Goal: Transaction & Acquisition: Purchase product/service

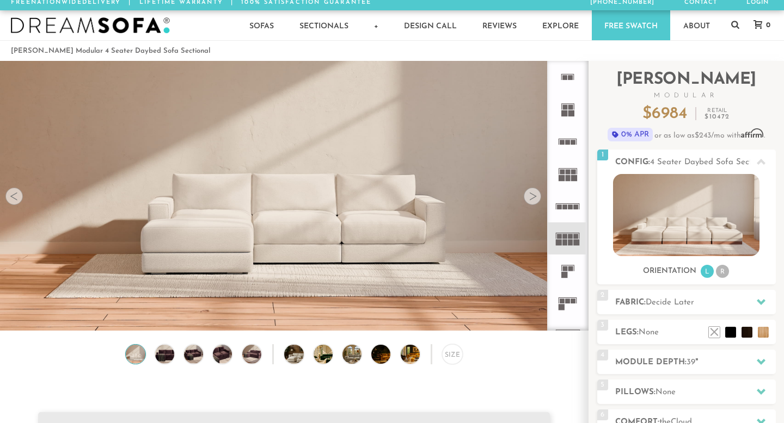
scroll to position [119, 0]
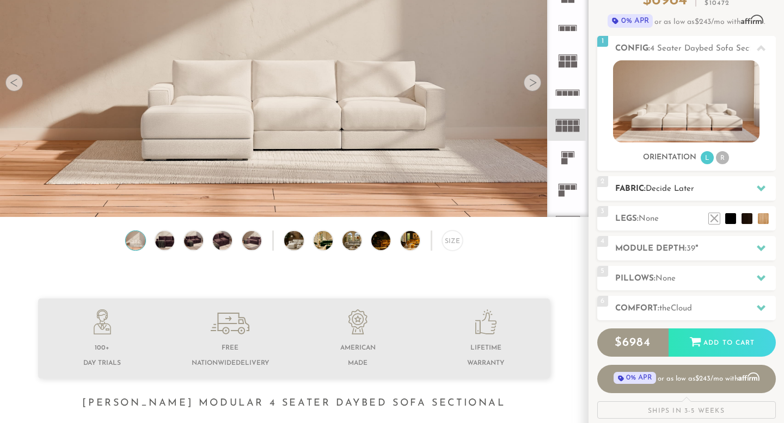
click at [728, 194] on h2 "Fabric: Decide Later" at bounding box center [695, 189] width 161 height 13
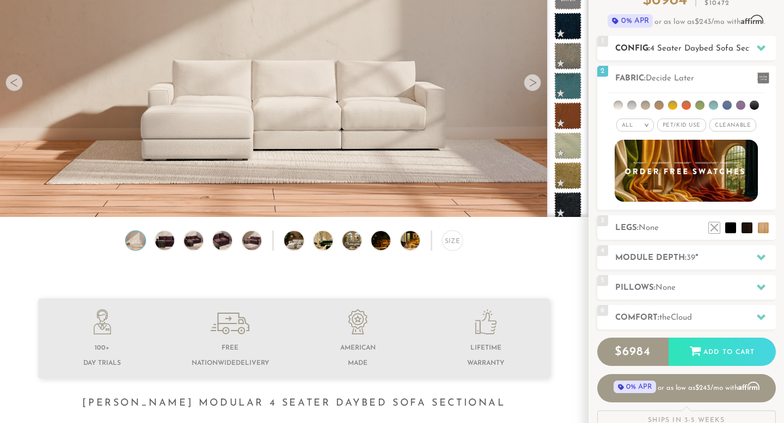
click at [696, 48] on span "4 Seater Daybed Sofa Sectional" at bounding box center [710, 49] width 120 height 8
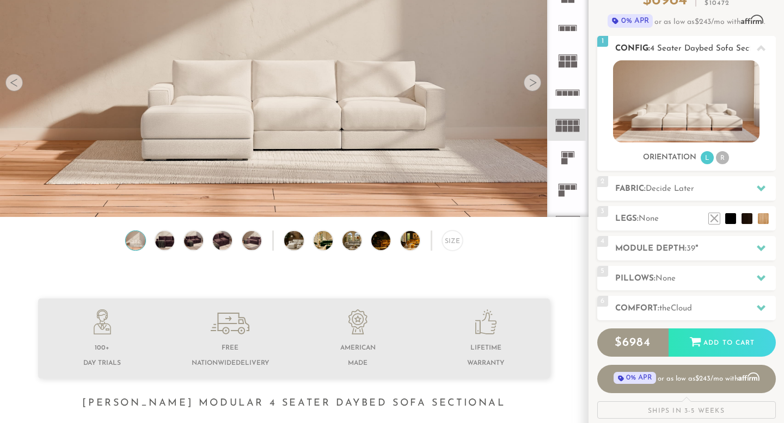
scroll to position [90, 0]
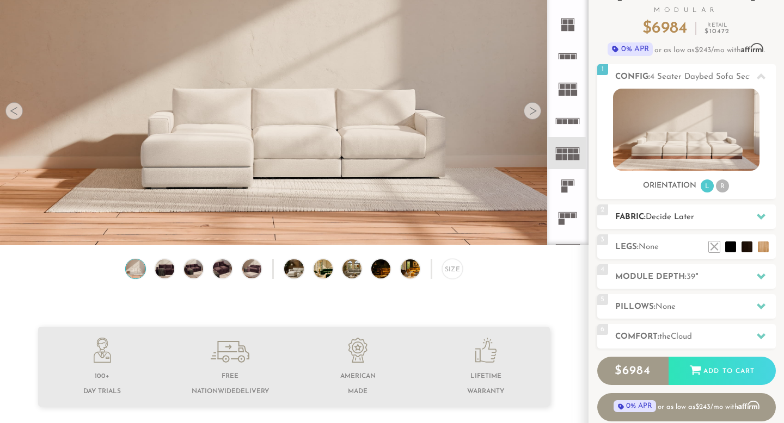
click at [703, 214] on h2 "Fabric: Decide Later" at bounding box center [695, 217] width 161 height 13
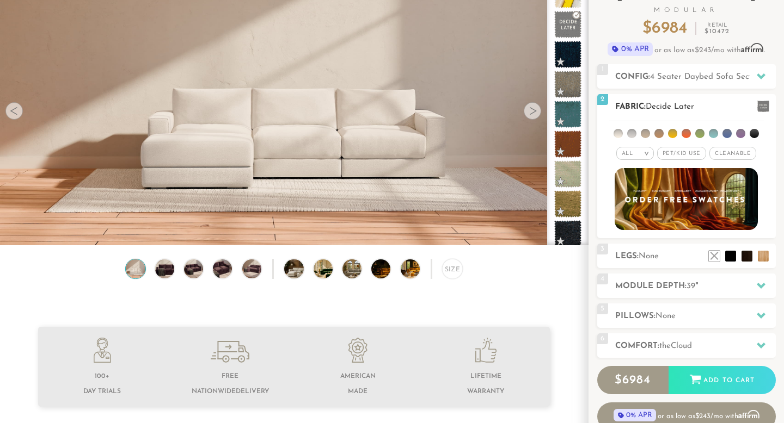
click at [716, 134] on li at bounding box center [712, 133] width 9 height 9
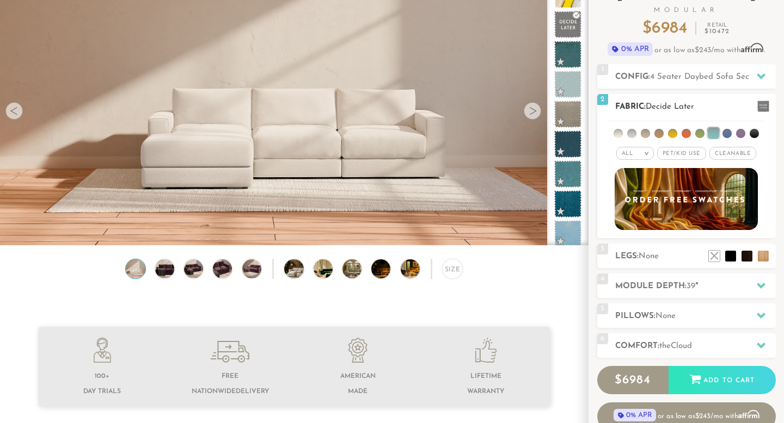
click at [725, 135] on li at bounding box center [726, 133] width 9 height 9
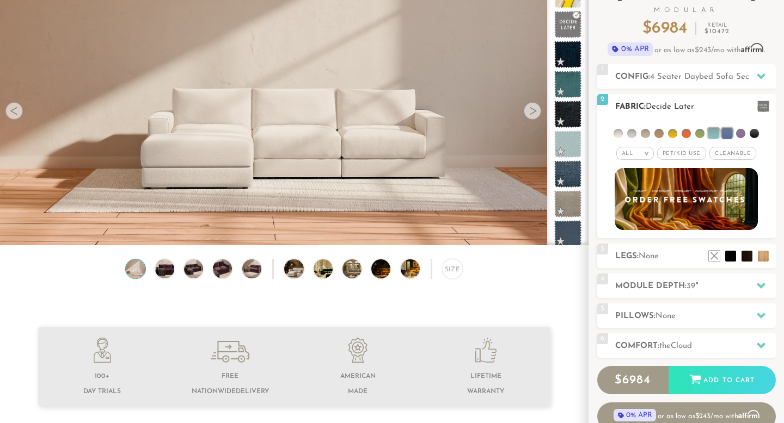
click at [712, 133] on li at bounding box center [712, 133] width 11 height 11
click at [716, 132] on li at bounding box center [712, 133] width 9 height 9
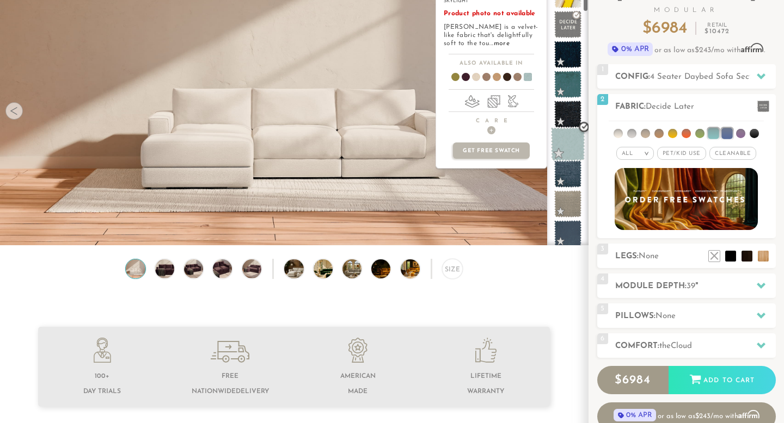
click at [568, 140] on span at bounding box center [568, 144] width 34 height 34
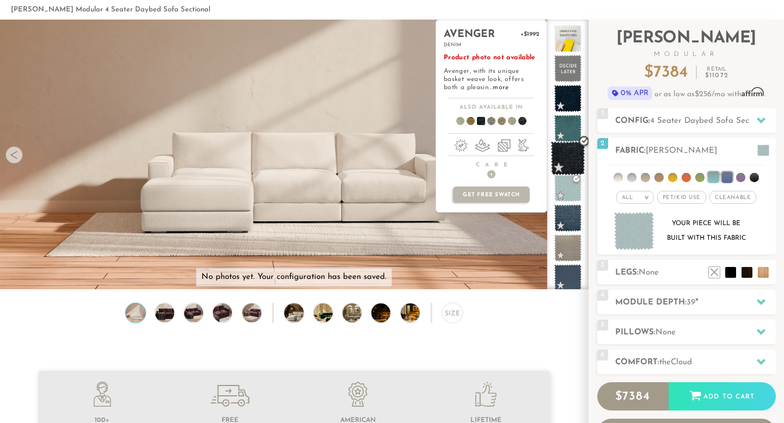
scroll to position [46, 0]
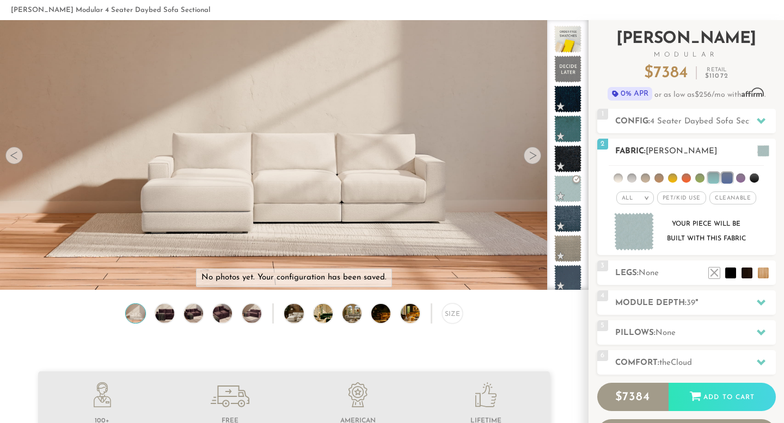
click at [673, 176] on li at bounding box center [672, 178] width 9 height 9
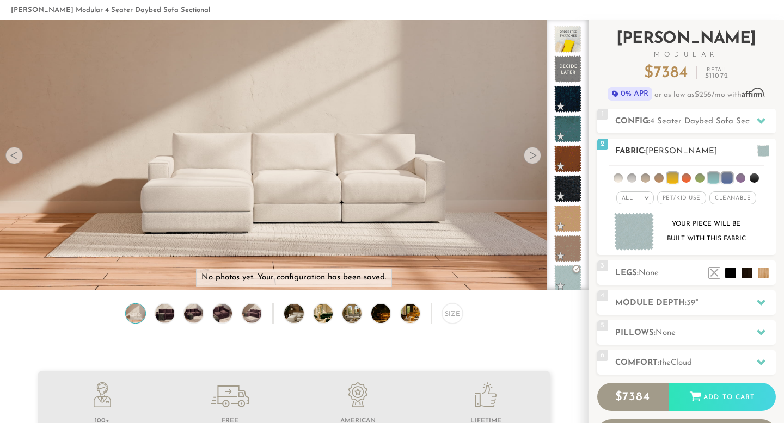
click at [686, 177] on li at bounding box center [685, 178] width 9 height 9
click at [686, 177] on li at bounding box center [685, 177] width 11 height 11
click at [688, 178] on li at bounding box center [685, 178] width 9 height 9
click at [667, 177] on li at bounding box center [672, 177] width 11 height 11
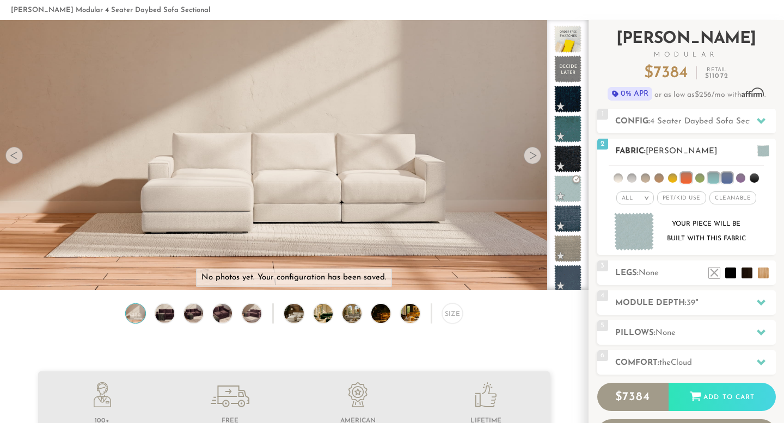
click at [678, 177] on ul at bounding box center [685, 176] width 155 height 20
click at [672, 176] on li at bounding box center [672, 178] width 9 height 9
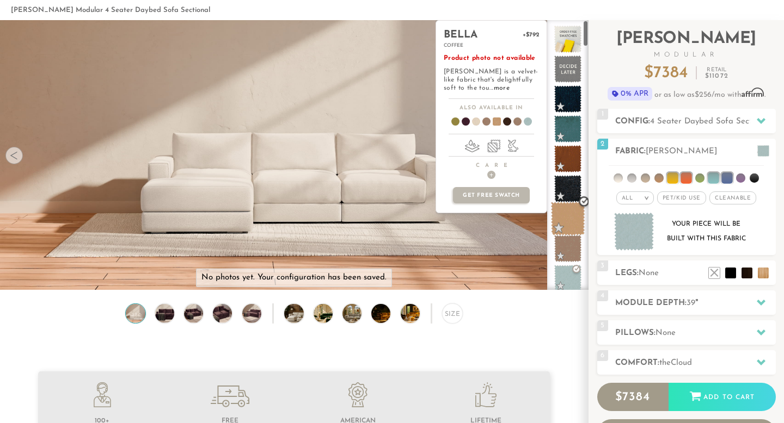
click at [560, 223] on span at bounding box center [568, 219] width 34 height 34
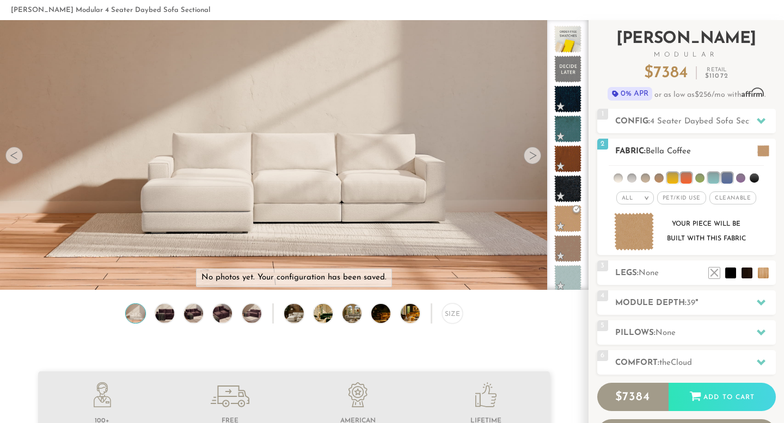
click at [699, 175] on li at bounding box center [699, 178] width 9 height 9
click at [698, 177] on li at bounding box center [699, 177] width 11 height 11
click at [685, 172] on li at bounding box center [685, 177] width 11 height 11
click at [671, 170] on ul at bounding box center [685, 176] width 155 height 20
click at [670, 173] on li at bounding box center [672, 177] width 11 height 11
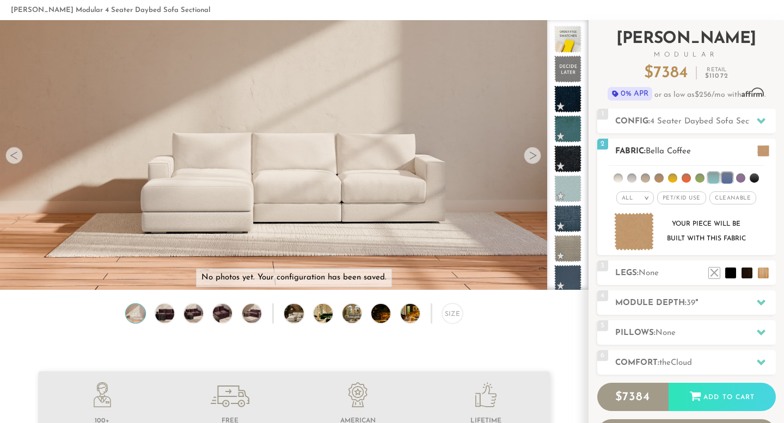
click at [710, 177] on li at bounding box center [712, 177] width 11 height 11
click at [725, 177] on li at bounding box center [726, 177] width 11 height 11
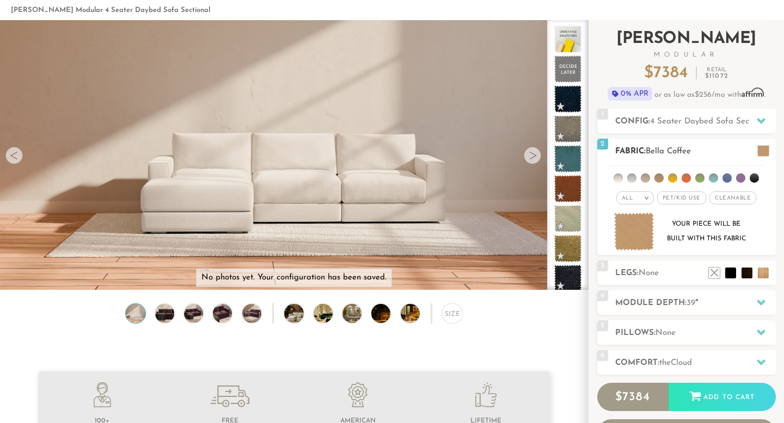
click at [713, 177] on li at bounding box center [712, 178] width 9 height 9
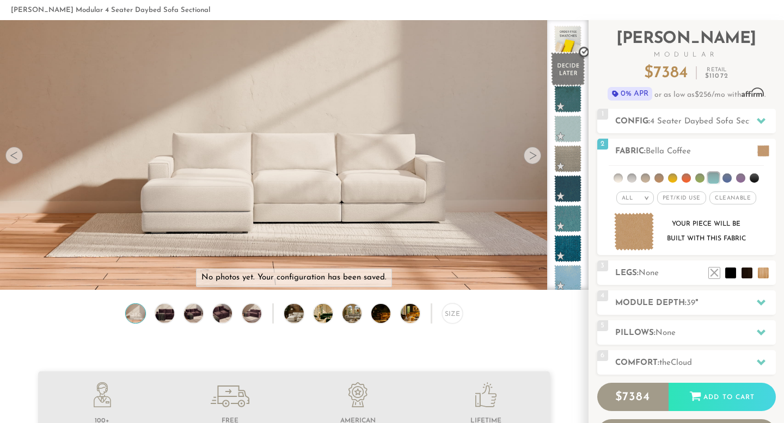
click at [570, 66] on span at bounding box center [568, 69] width 34 height 34
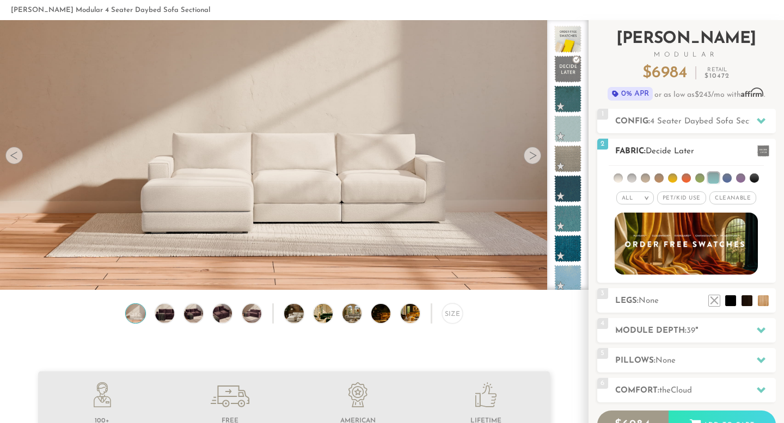
click at [698, 196] on span "Pet/Kid Use x" at bounding box center [681, 198] width 49 height 13
click at [639, 195] on em ">" at bounding box center [642, 197] width 8 height 5
click at [730, 198] on span "Cleanable x" at bounding box center [736, 198] width 47 height 13
click at [626, 199] on div "All >" at bounding box center [627, 198] width 38 height 13
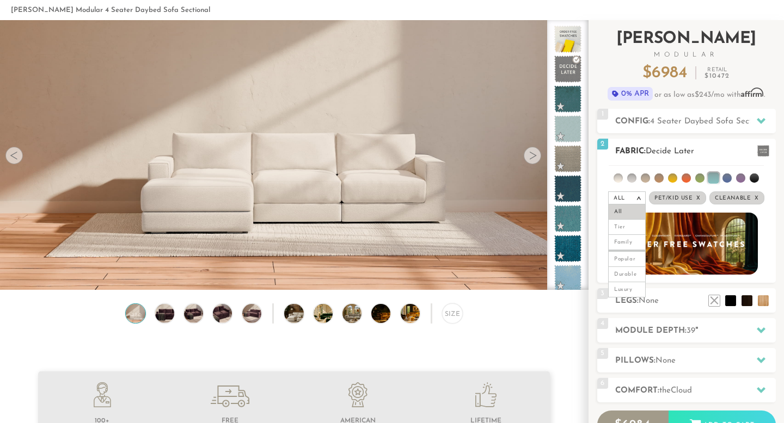
click at [627, 195] on div "All >" at bounding box center [627, 198] width 38 height 13
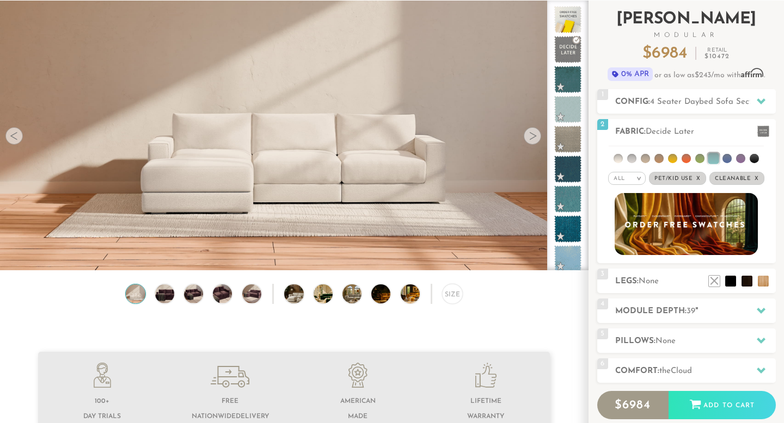
scroll to position [67, 0]
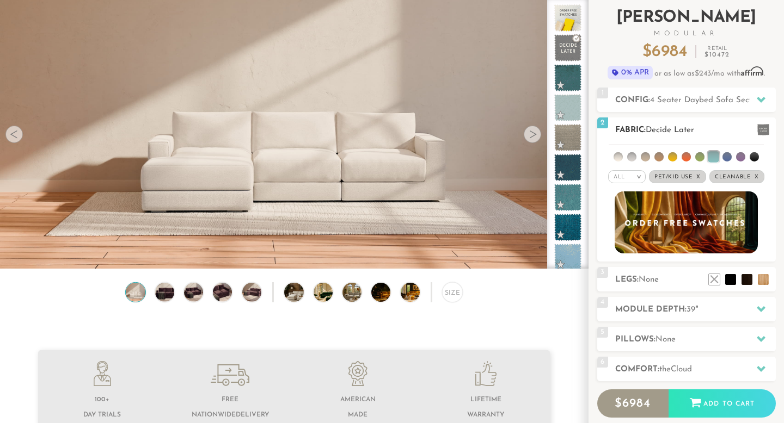
click at [623, 158] on ul at bounding box center [685, 155] width 155 height 20
click at [618, 156] on li at bounding box center [617, 156] width 9 height 9
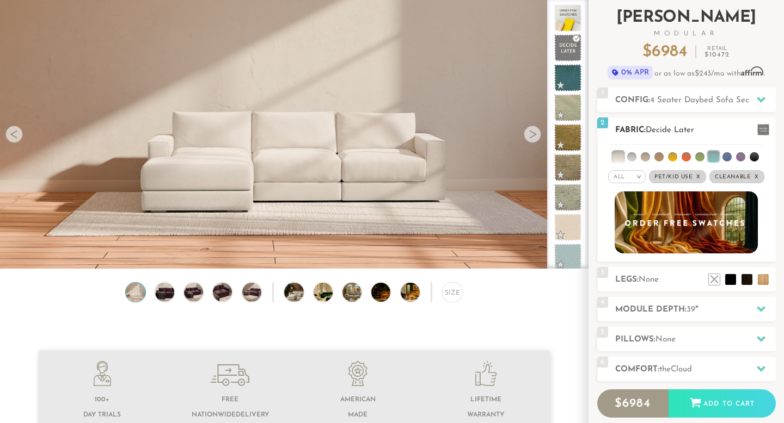
click at [631, 157] on li at bounding box center [631, 156] width 9 height 9
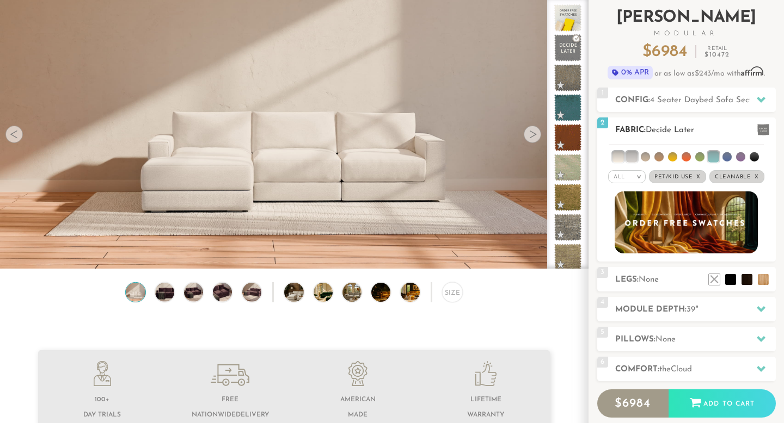
click at [644, 156] on li at bounding box center [644, 156] width 9 height 9
click at [667, 155] on ul at bounding box center [685, 155] width 155 height 20
click at [715, 158] on li at bounding box center [712, 156] width 11 height 11
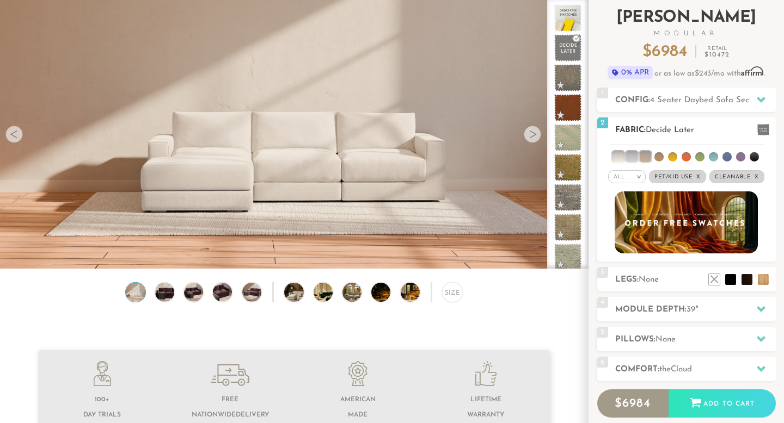
click at [649, 155] on li at bounding box center [644, 156] width 11 height 11
click at [628, 157] on li at bounding box center [631, 156] width 11 height 11
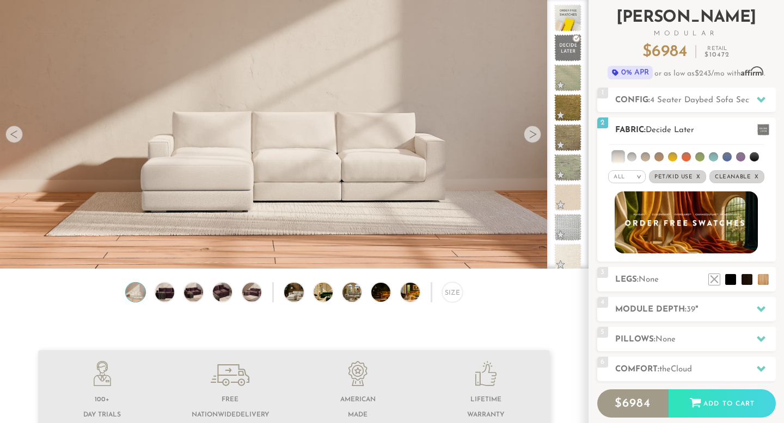
click at [619, 157] on li at bounding box center [617, 156] width 11 height 11
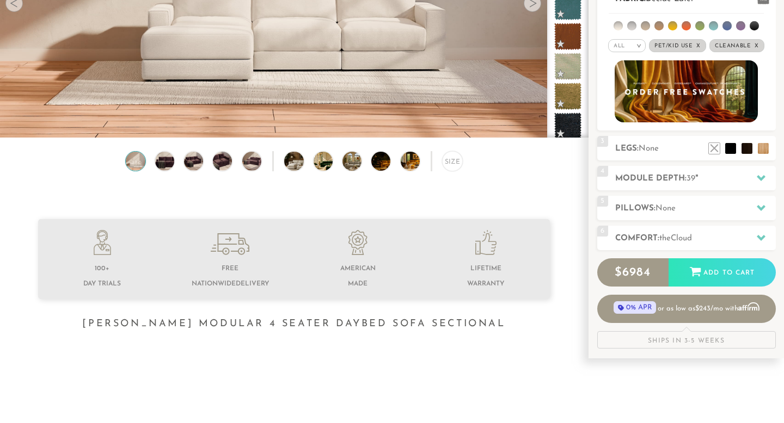
scroll to position [171, 0]
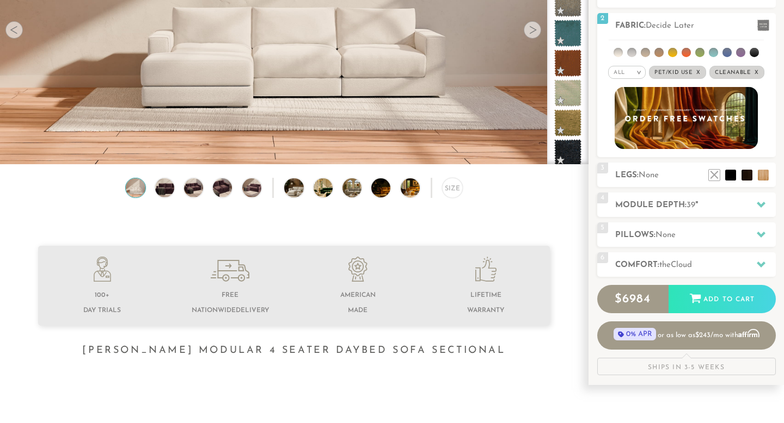
click at [491, 301] on li at bounding box center [486, 287] width 128 height 61
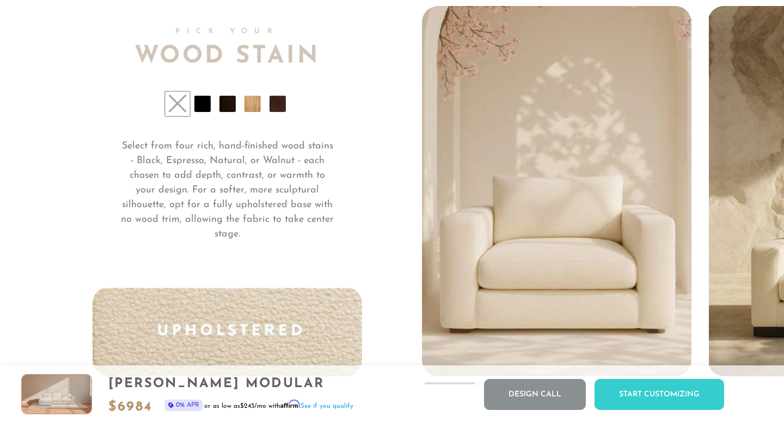
scroll to position [8007, 0]
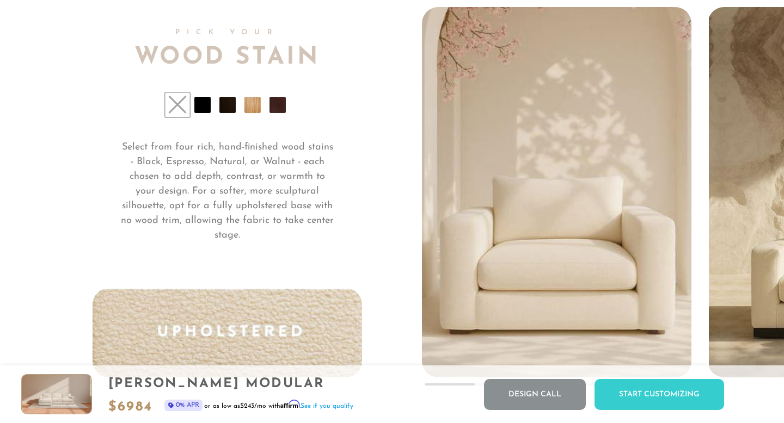
click at [256, 107] on li at bounding box center [252, 105] width 16 height 16
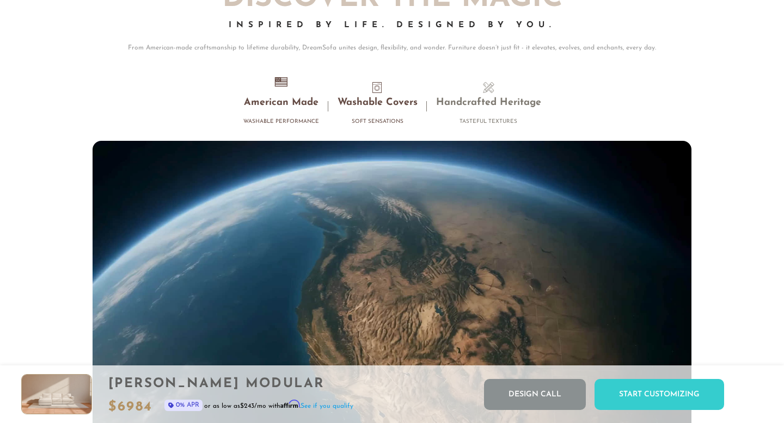
scroll to position [9578, 0]
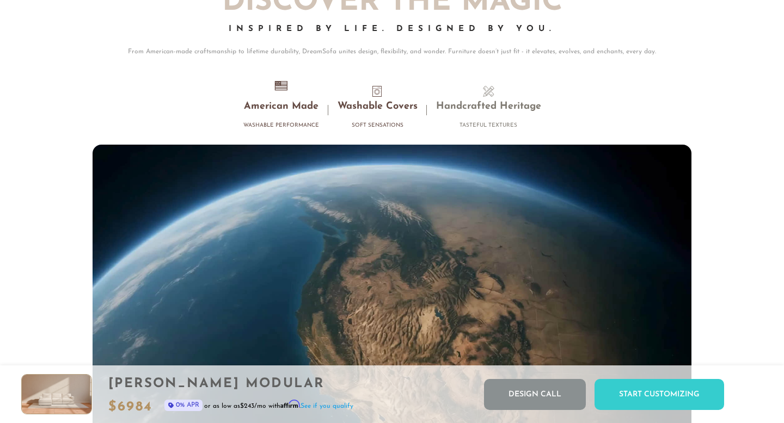
click at [375, 94] on span at bounding box center [377, 91] width 11 height 11
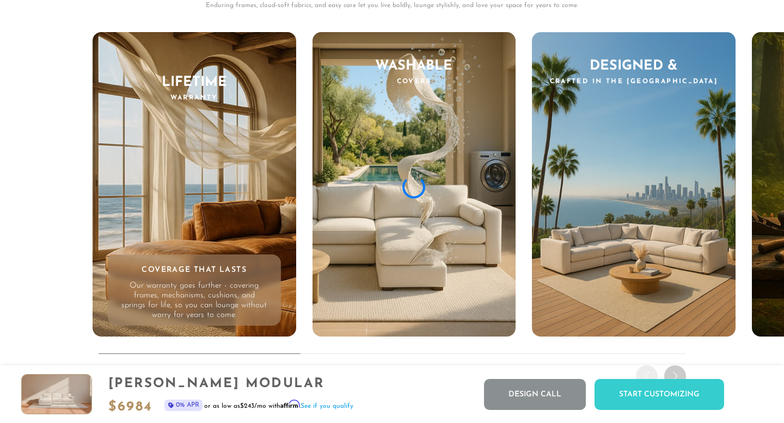
scroll to position [10205, 0]
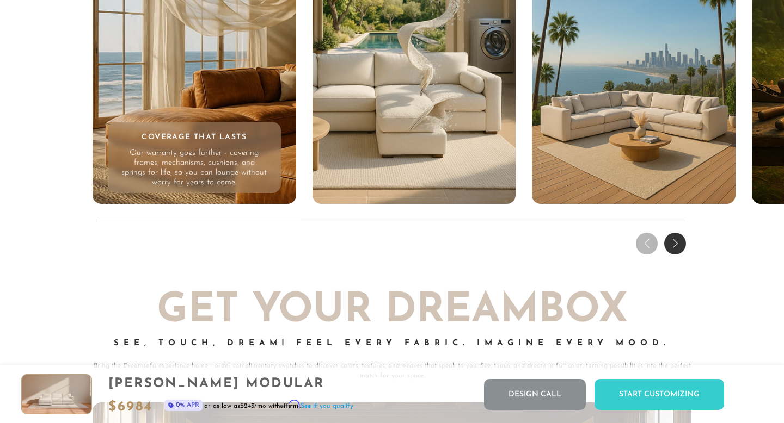
click at [209, 151] on p "Our warranty goes further - covering frames, mechanisms, cushions, and springs …" at bounding box center [194, 168] width 146 height 39
click at [228, 135] on h4 "Coverage That Lasts" at bounding box center [194, 138] width 162 height 10
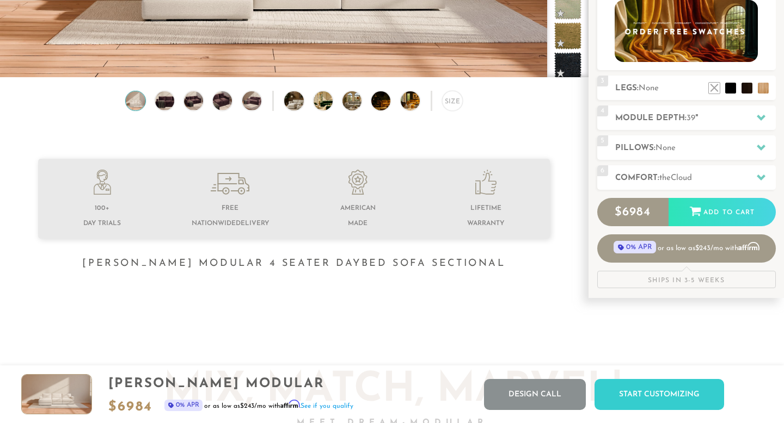
scroll to position [0, 0]
